Goal: Information Seeking & Learning: Find specific fact

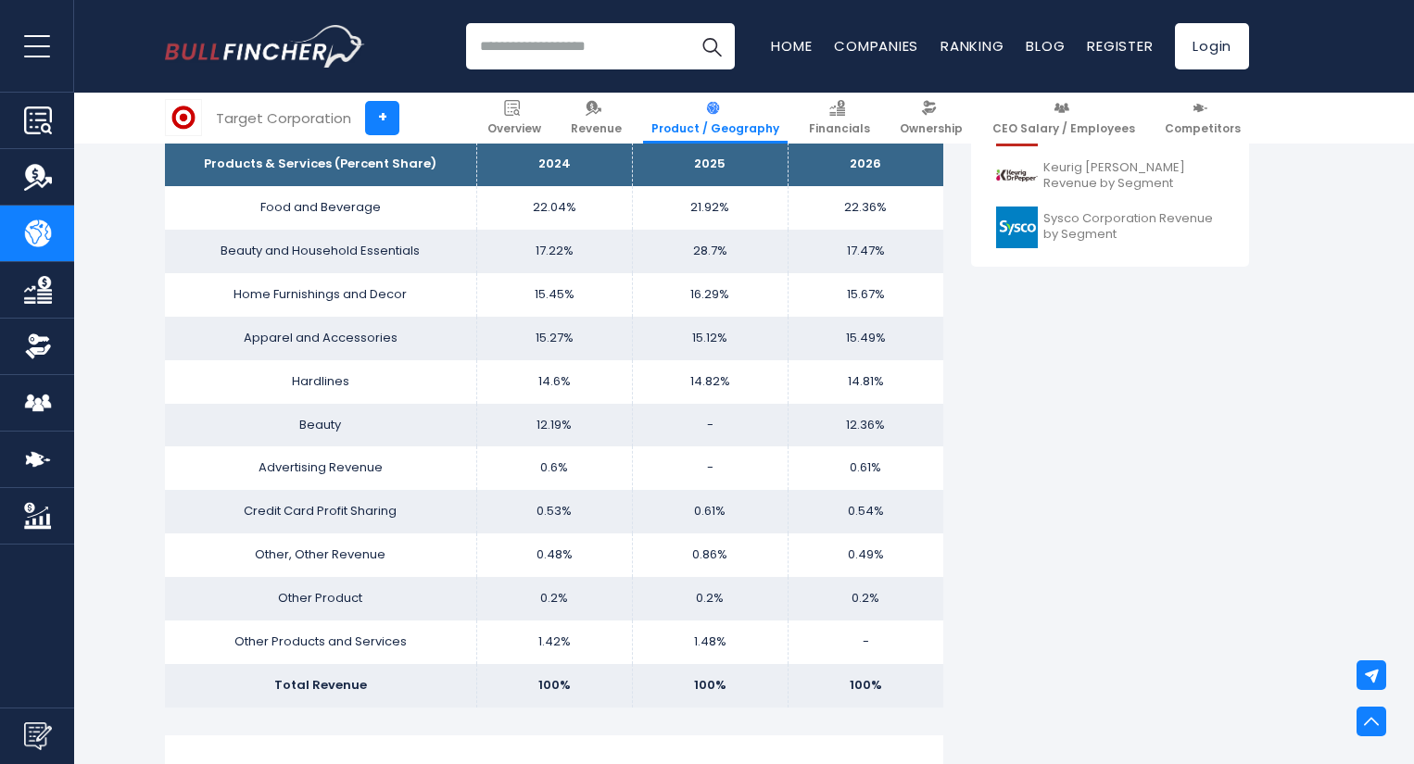
scroll to position [854, 0]
click at [481, 453] on td "0.6%" at bounding box center [554, 467] width 156 height 44
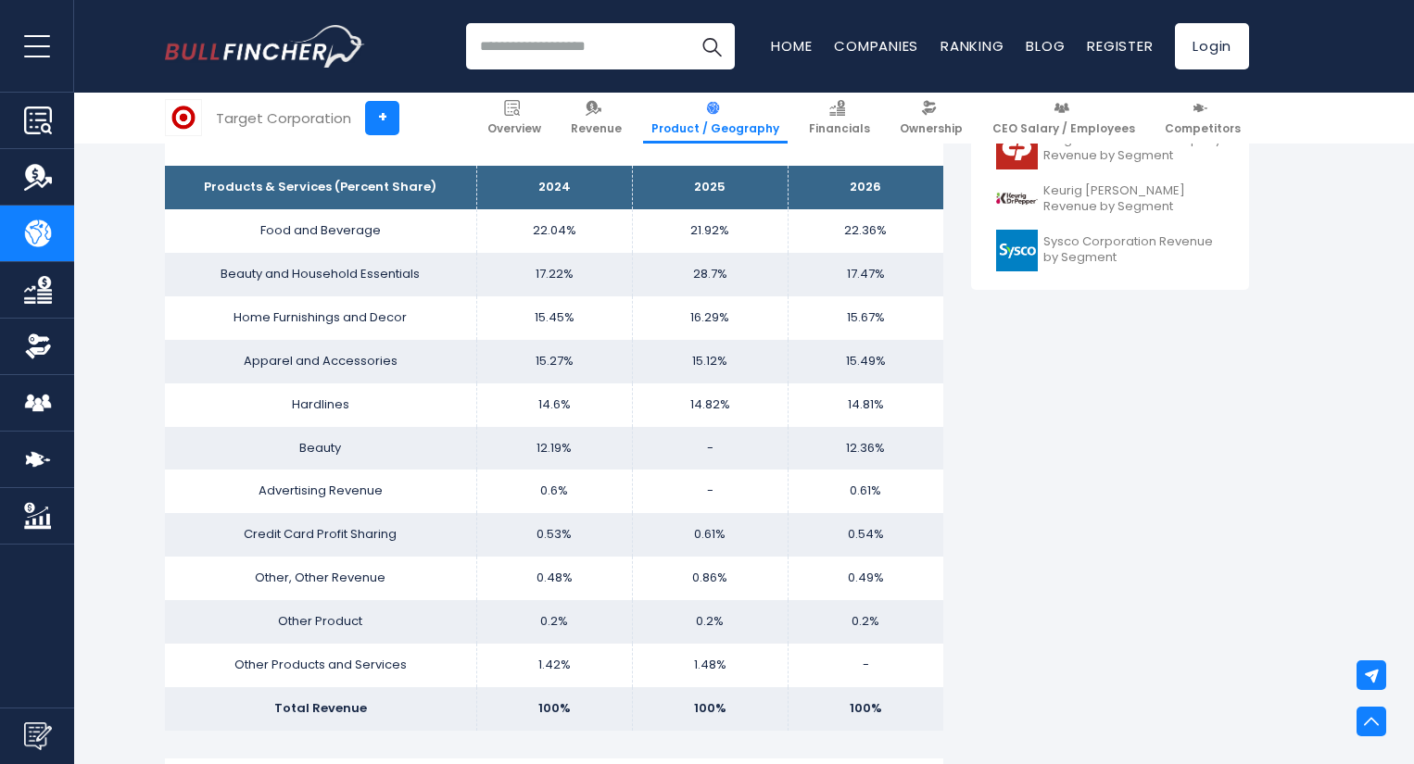
scroll to position [830, 0]
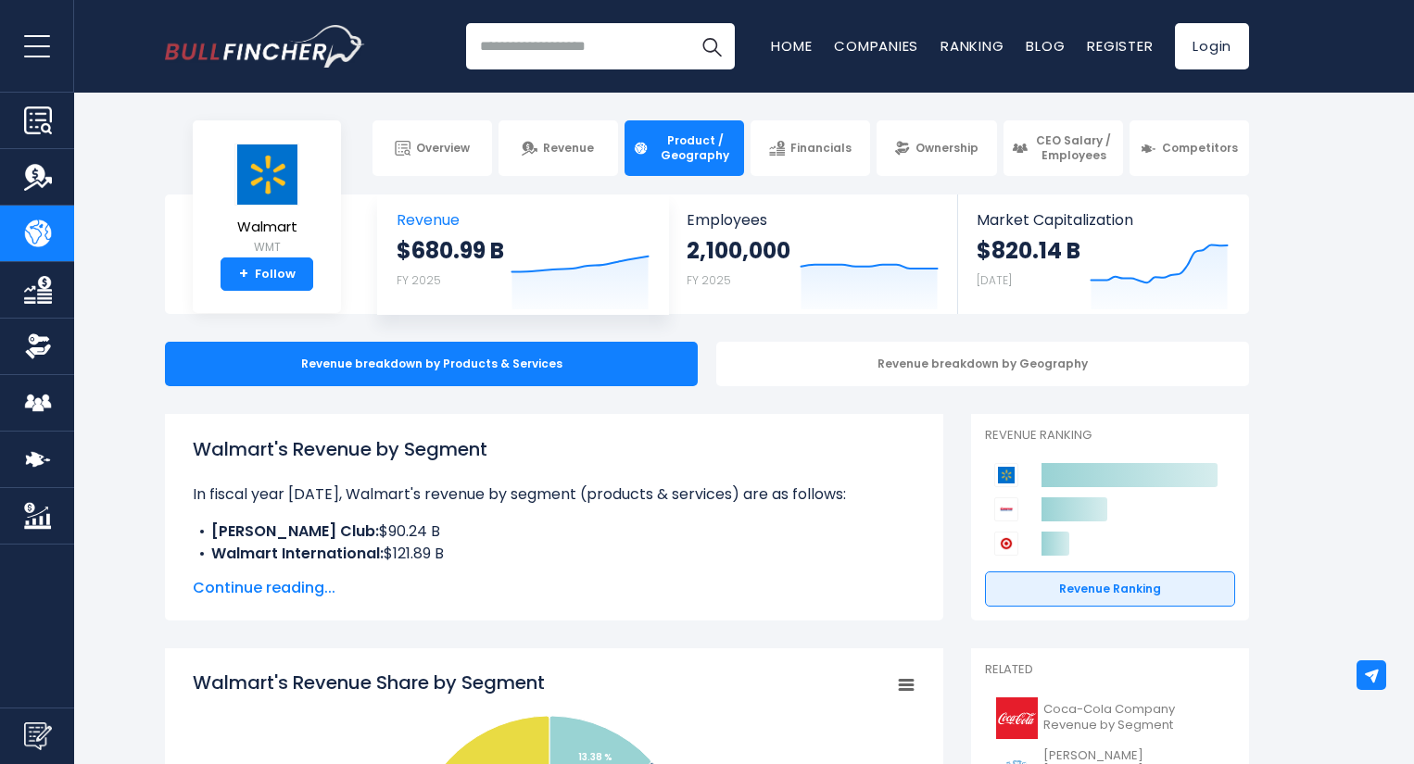
click at [482, 265] on strong "$680.99 B" at bounding box center [449, 250] width 107 height 29
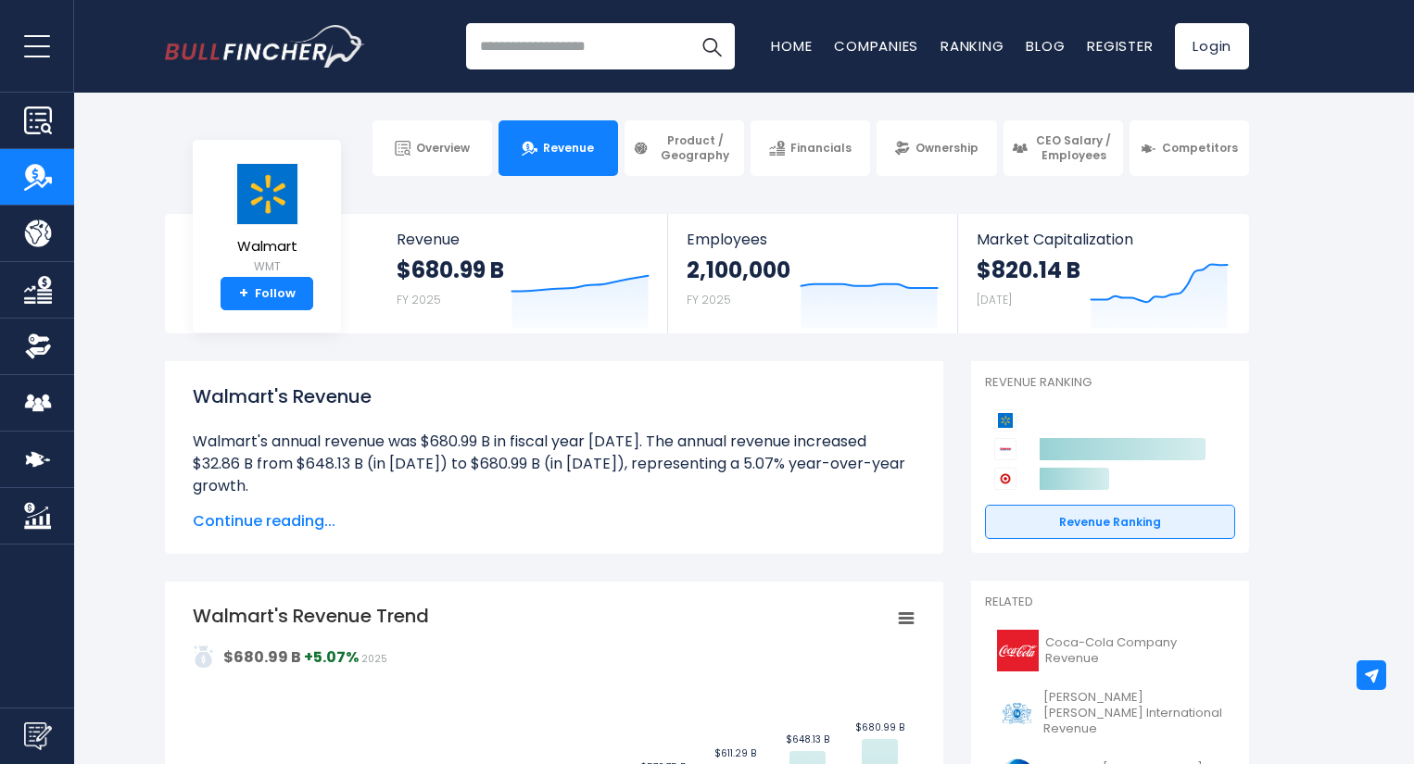
click at [296, 516] on span "Continue reading..." at bounding box center [554, 521] width 723 height 22
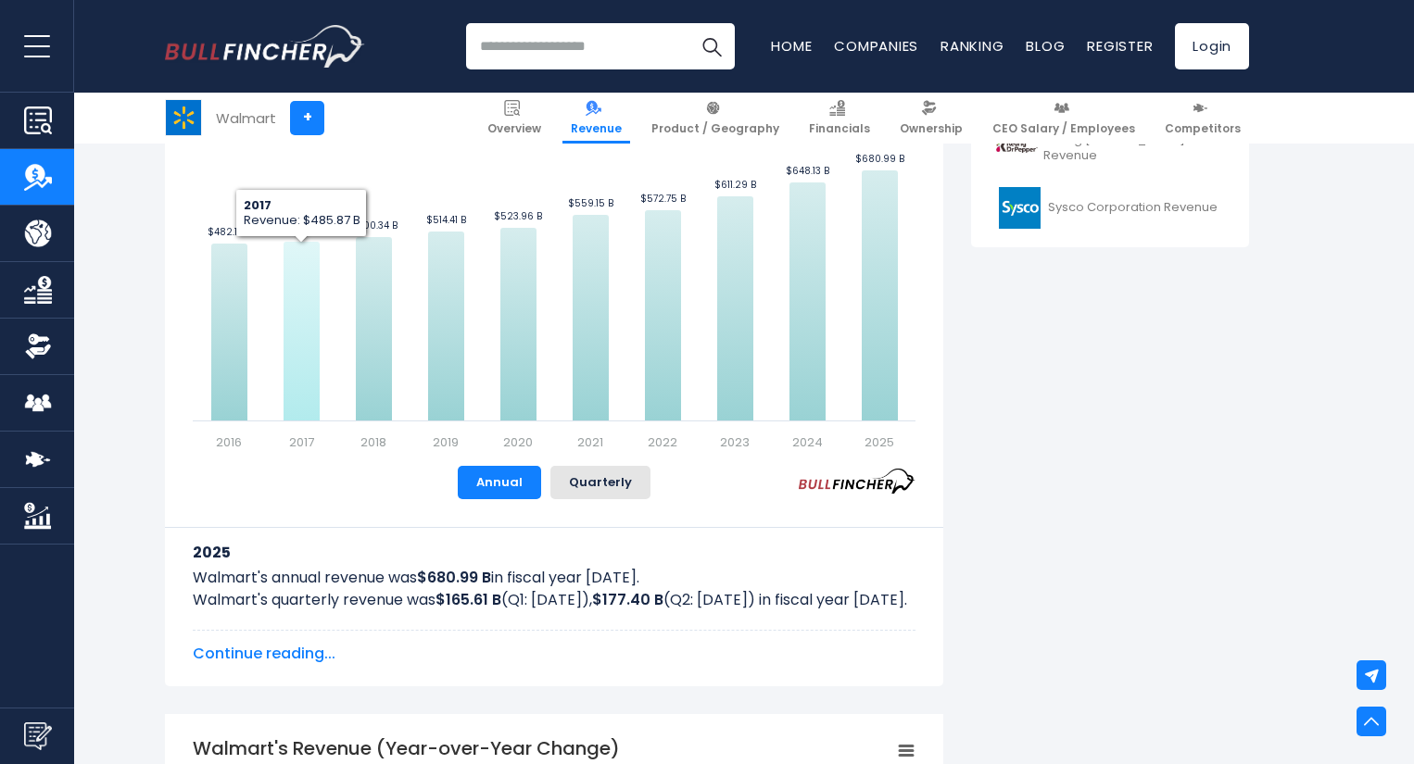
scroll to position [991, 0]
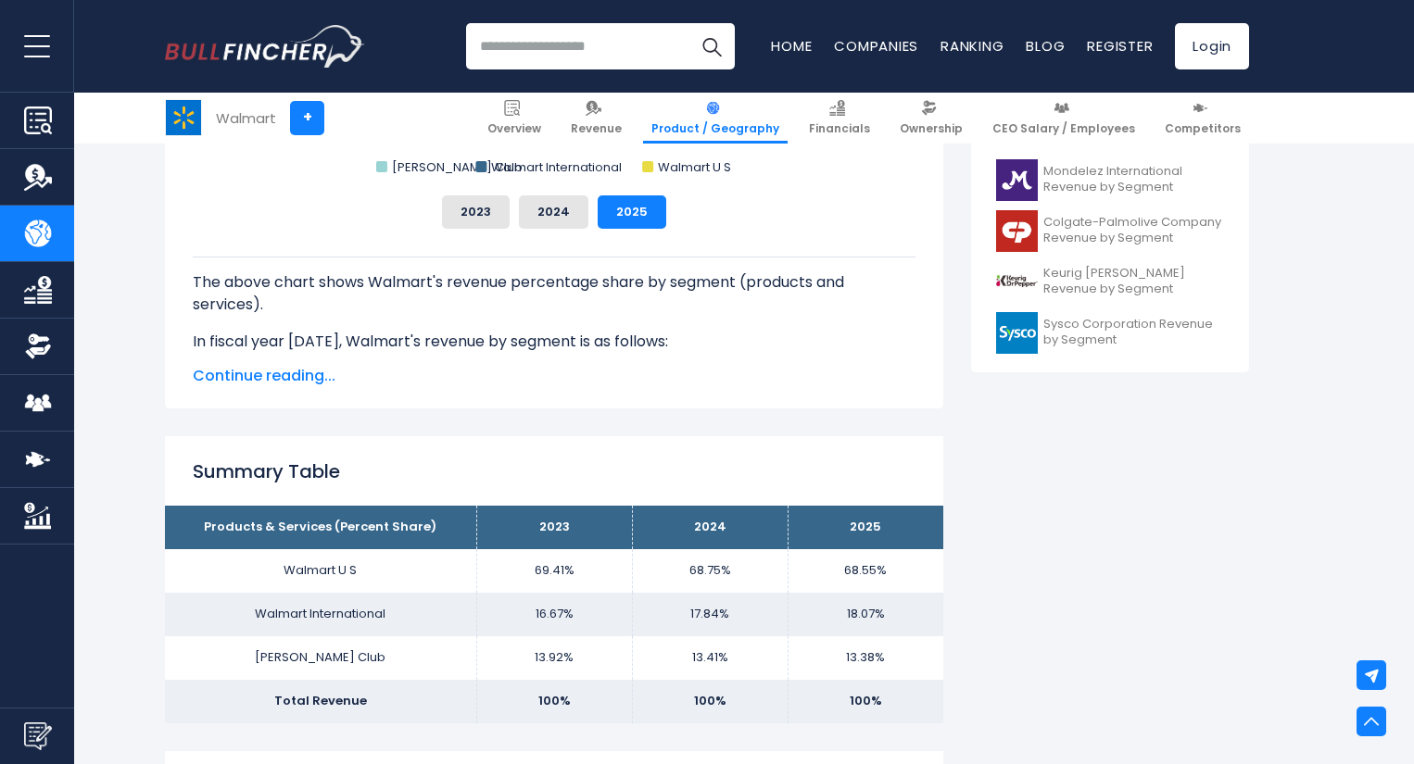
scroll to position [1204, 0]
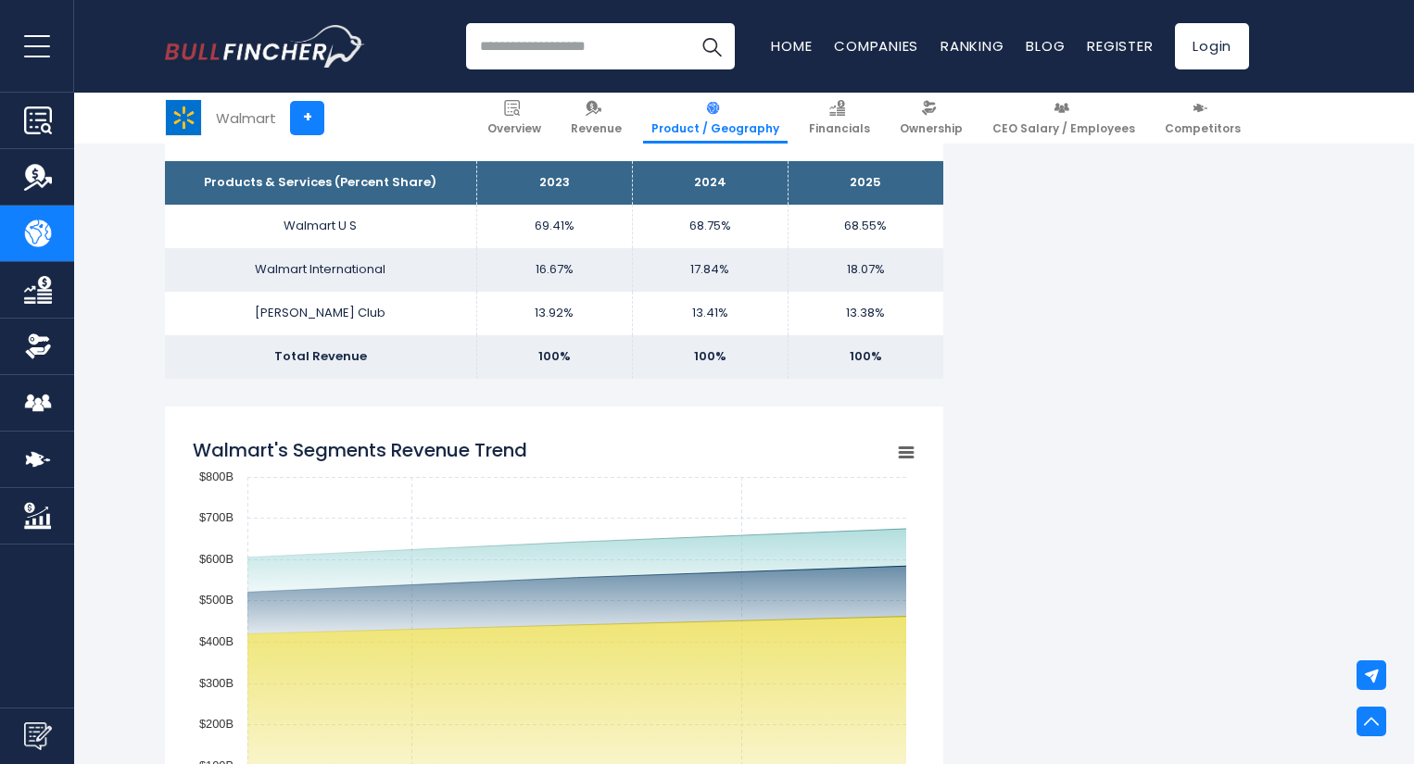
click at [317, 227] on td "Walmart U S" at bounding box center [320, 227] width 311 height 44
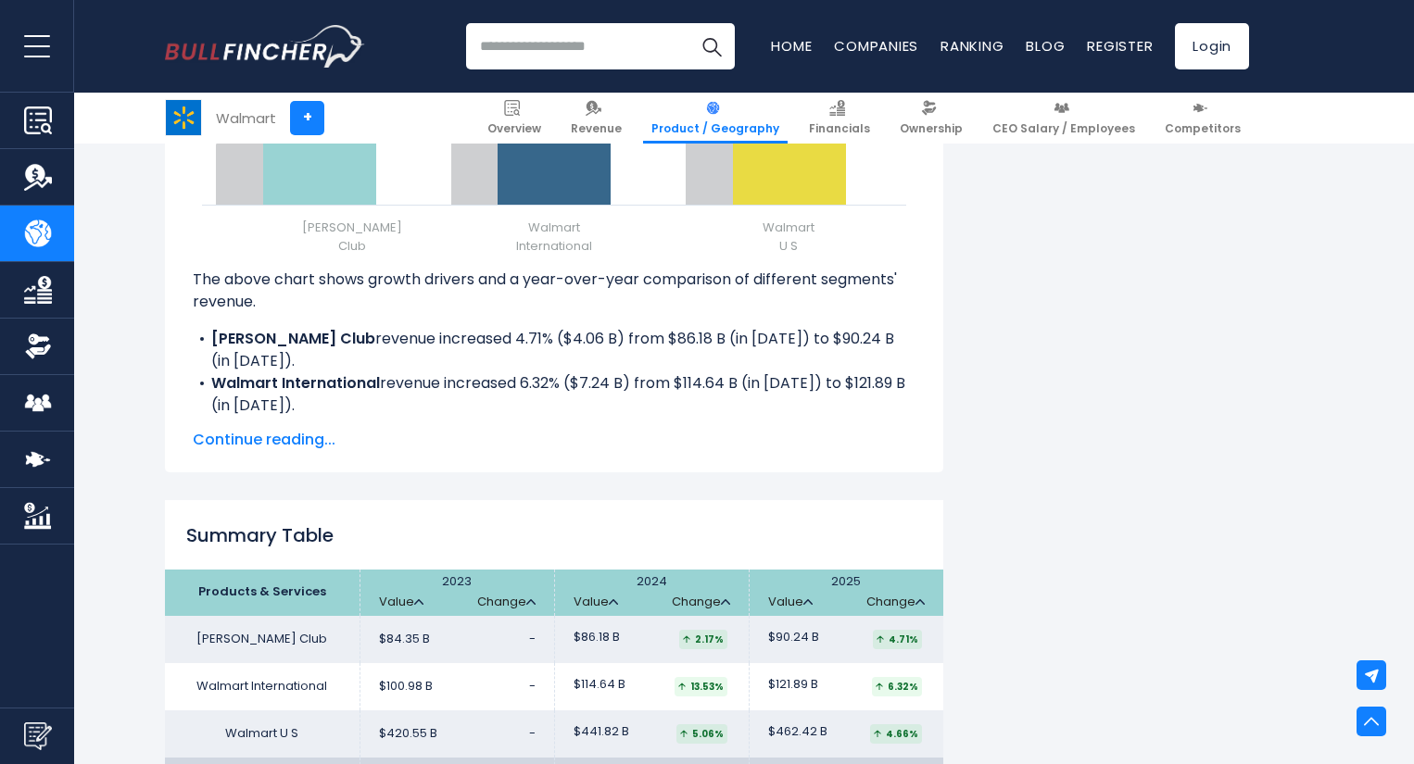
scroll to position [2721, 0]
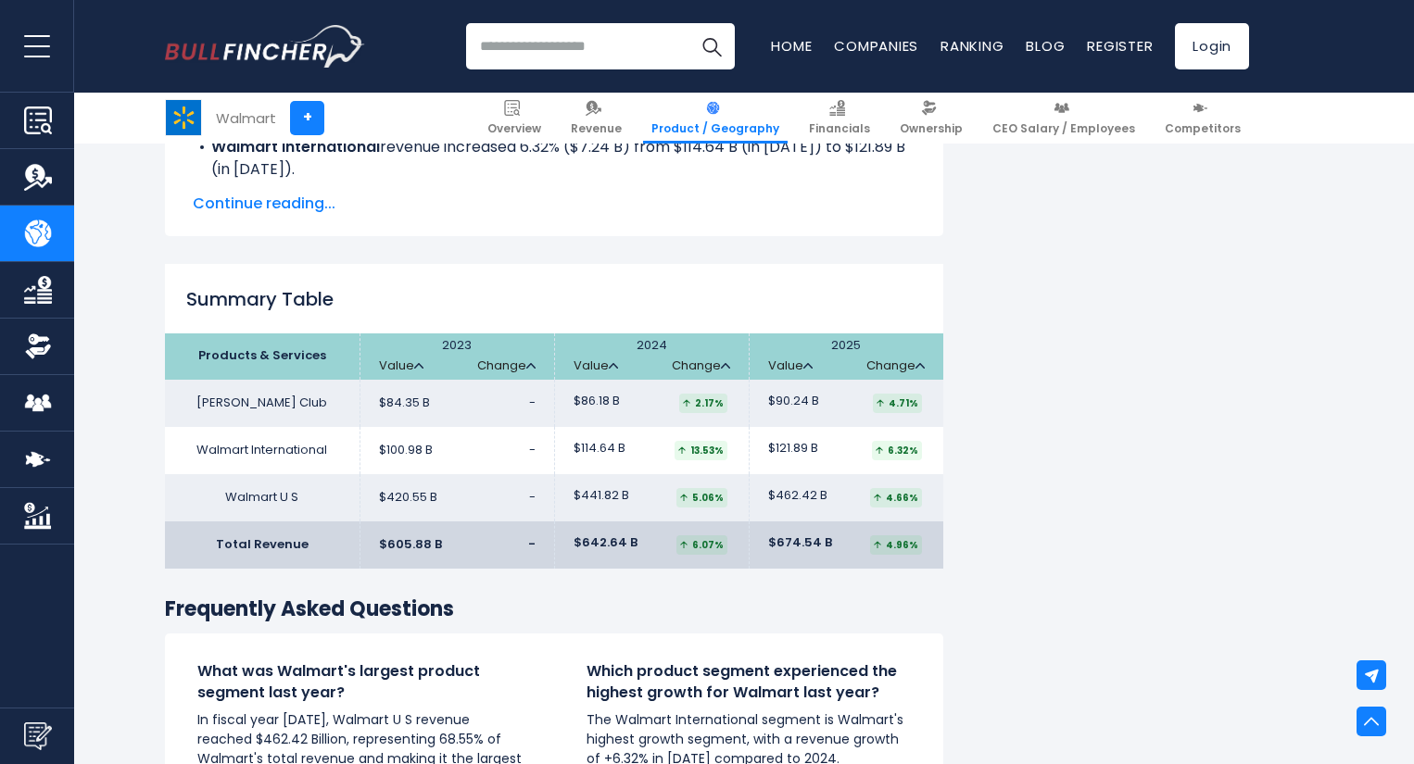
click at [264, 447] on td "Walmart International" at bounding box center [262, 450] width 195 height 47
click at [624, 437] on td "$114.64 B 13.53%" at bounding box center [651, 450] width 195 height 47
click at [594, 439] on td "$114.64 B 13.53%" at bounding box center [651, 450] width 195 height 47
click at [342, 454] on td "Walmart International" at bounding box center [262, 450] width 195 height 47
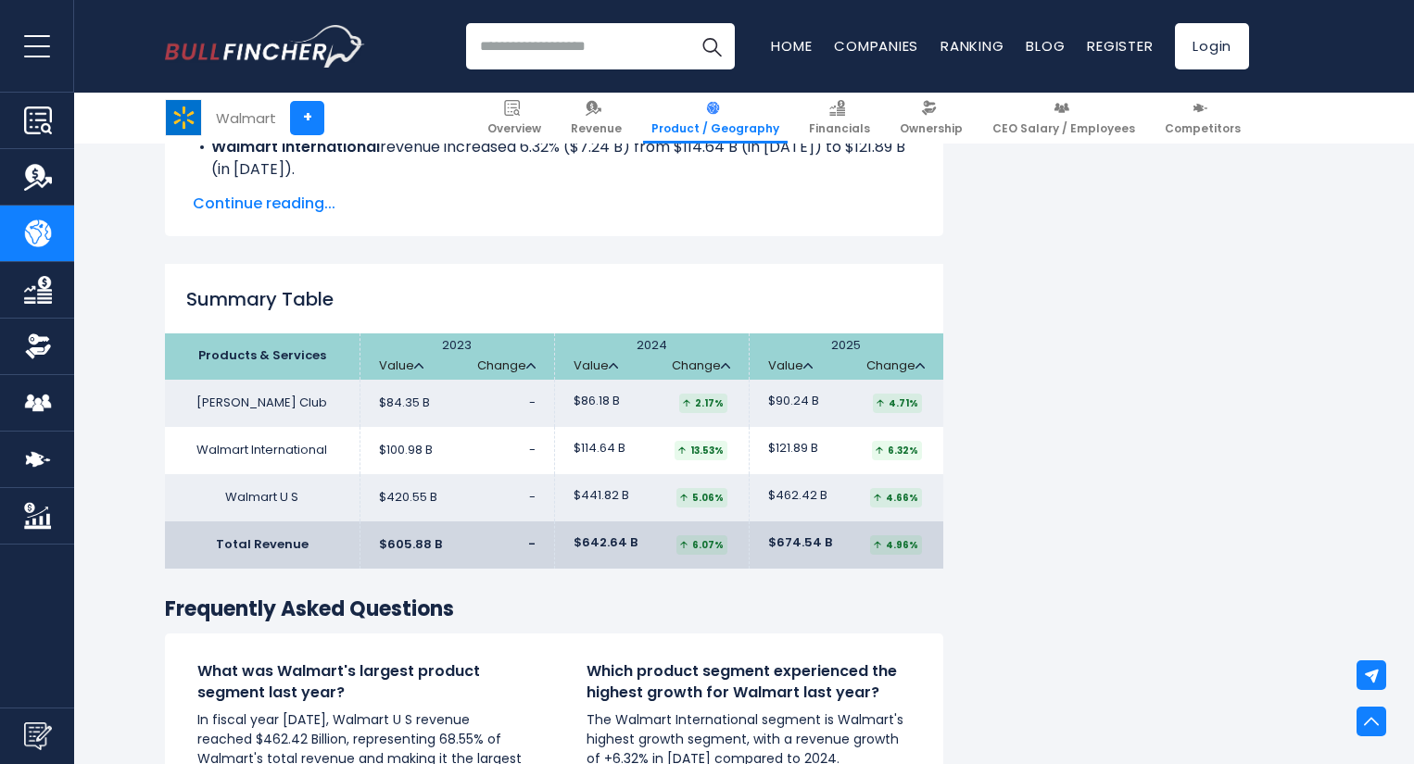
click at [260, 545] on td "Total Revenue" at bounding box center [262, 545] width 195 height 47
